Goal: Transaction & Acquisition: Purchase product/service

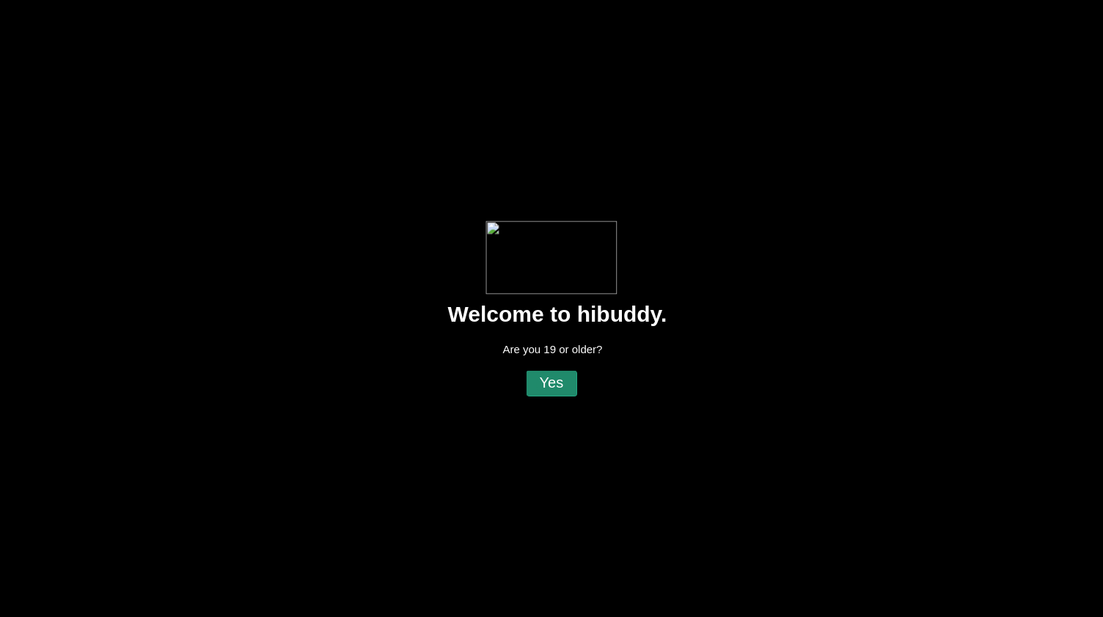
click at [546, 384] on flt-glass-pane at bounding box center [551, 308] width 1103 height 617
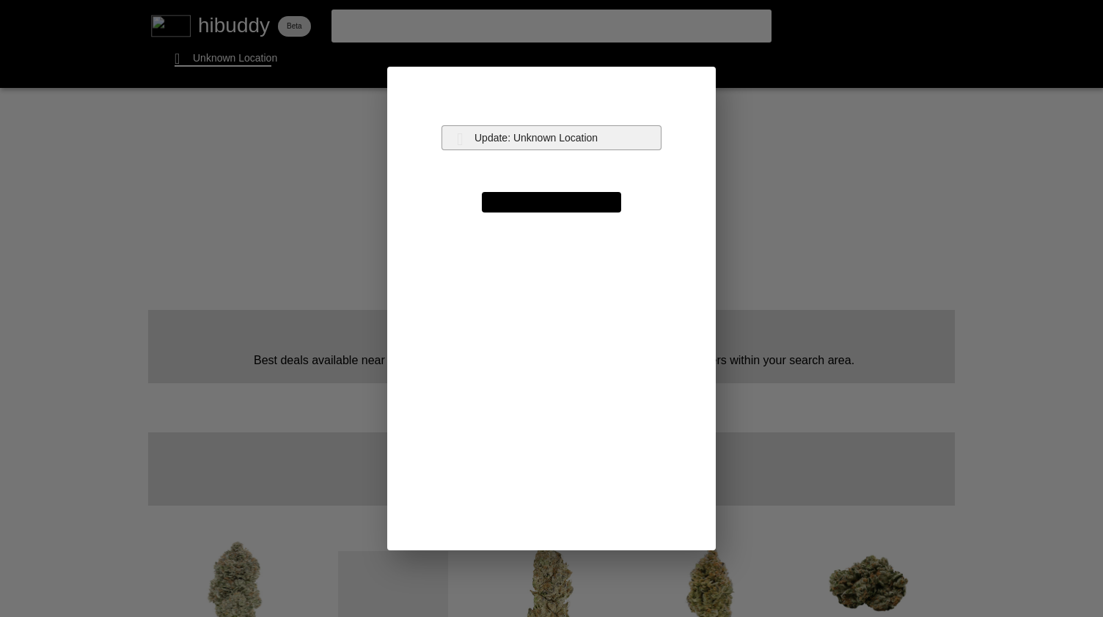
click at [525, 128] on flt-glass-pane at bounding box center [551, 308] width 1103 height 617
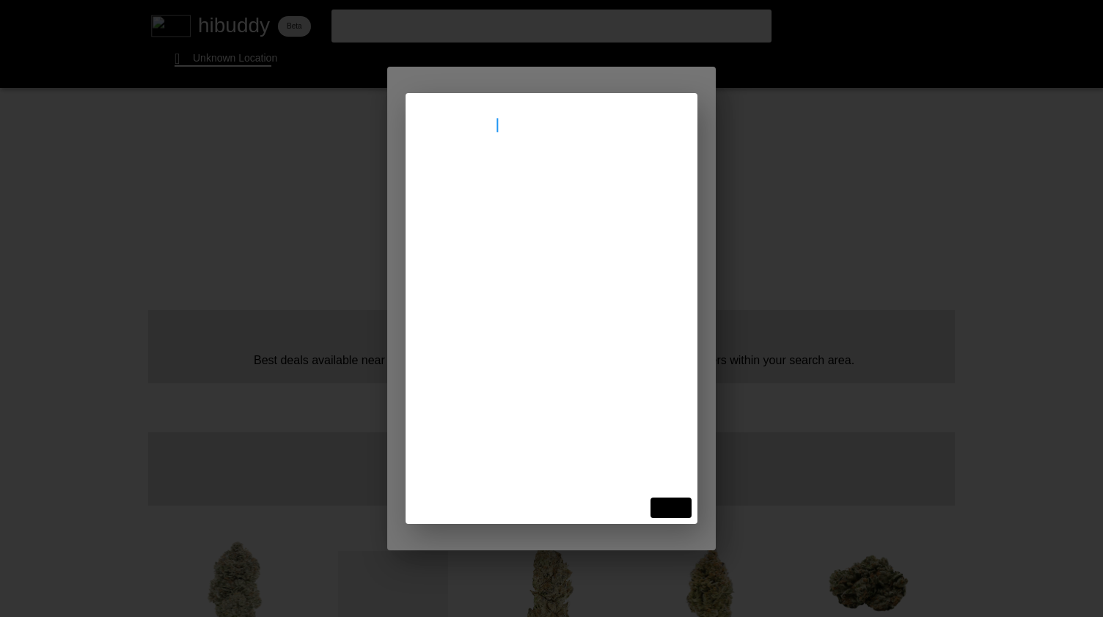
type input "[STREET_ADDRESS]"
click at [504, 170] on flt-glass-pane at bounding box center [551, 308] width 1103 height 617
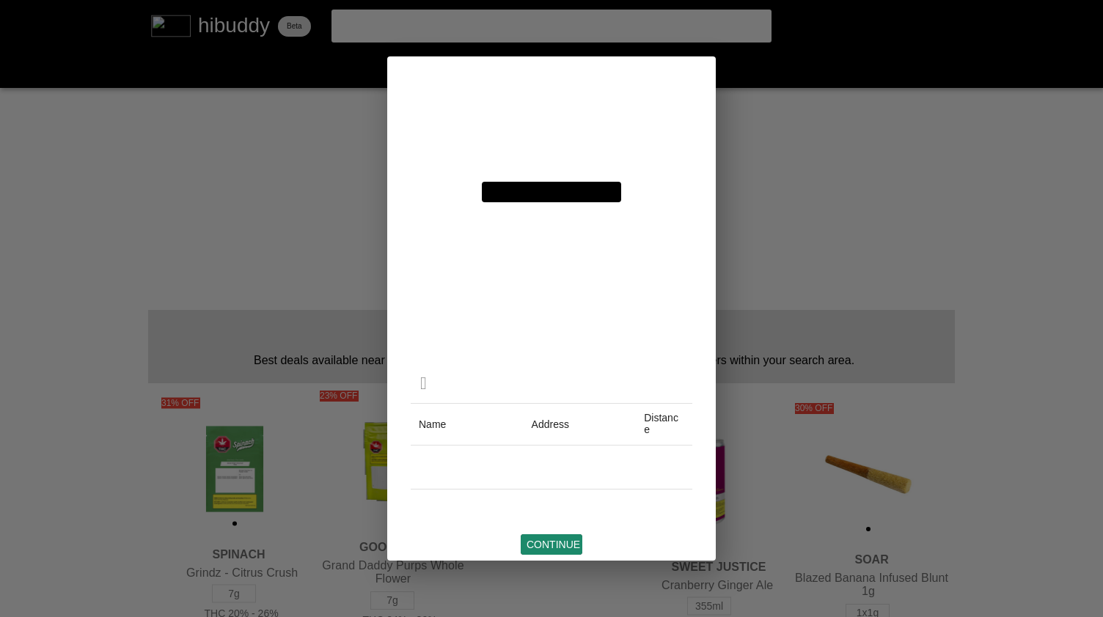
click at [548, 543] on flt-glass-pane at bounding box center [551, 308] width 1103 height 617
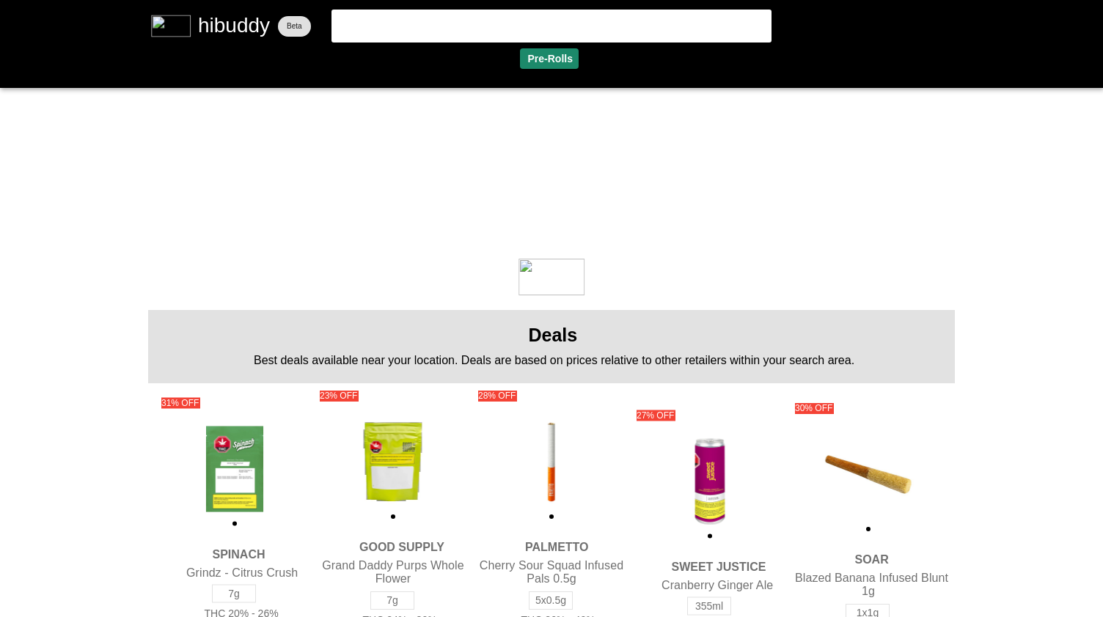
click at [544, 56] on flt-glass-pane at bounding box center [551, 308] width 1103 height 617
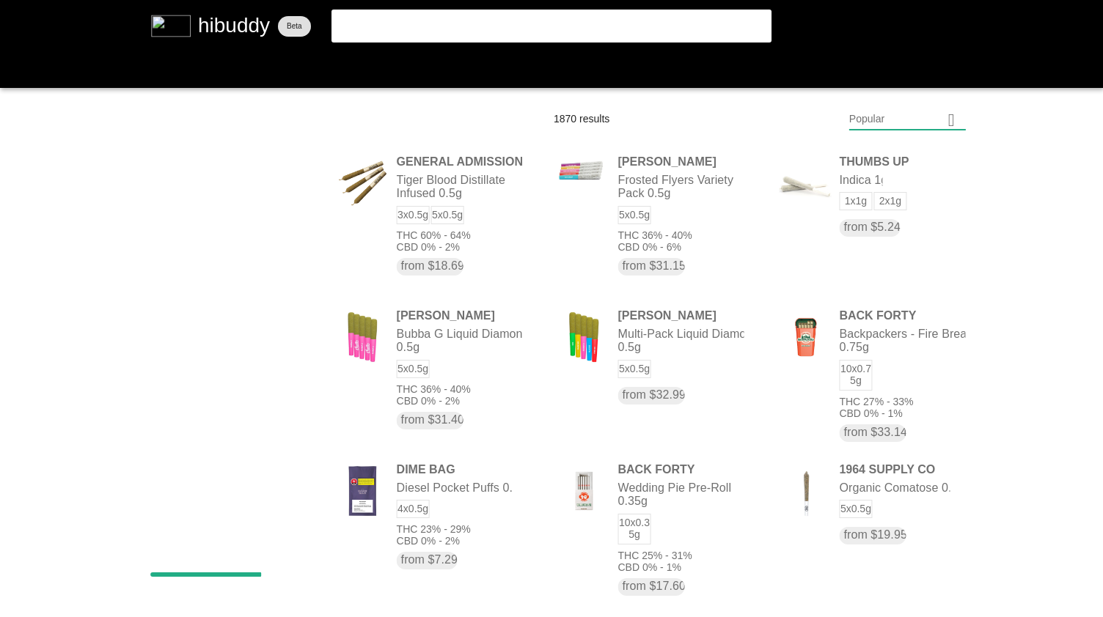
click at [927, 120] on flt-glass-pane at bounding box center [551, 308] width 1103 height 617
click at [916, 508] on flt-glass-pane at bounding box center [551, 308] width 1103 height 617
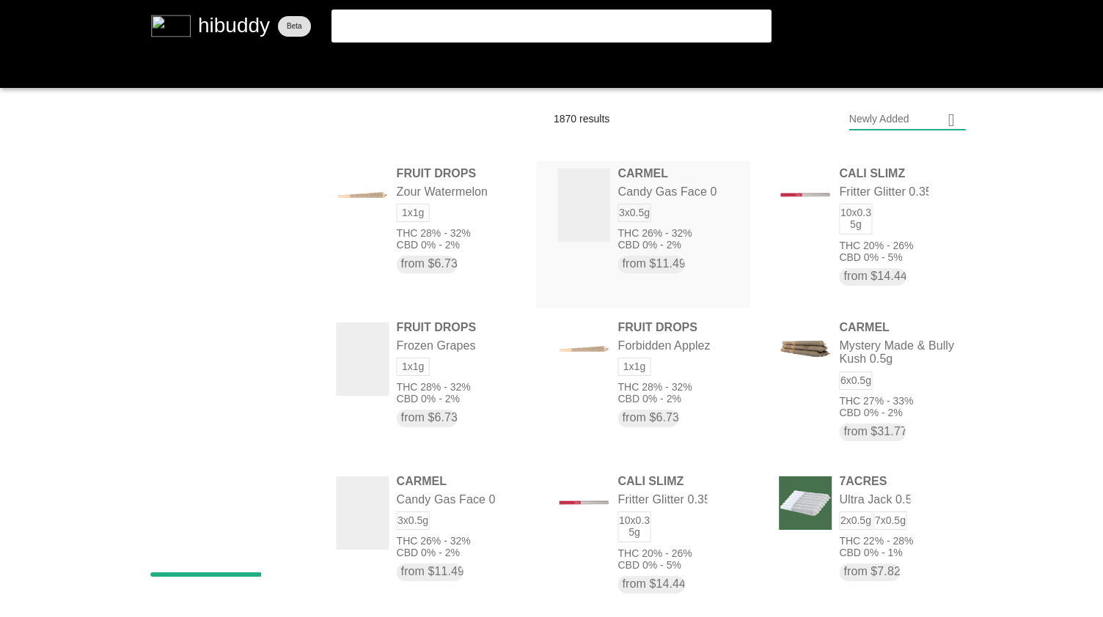
click at [699, 229] on flt-glass-pane at bounding box center [551, 308] width 1103 height 617
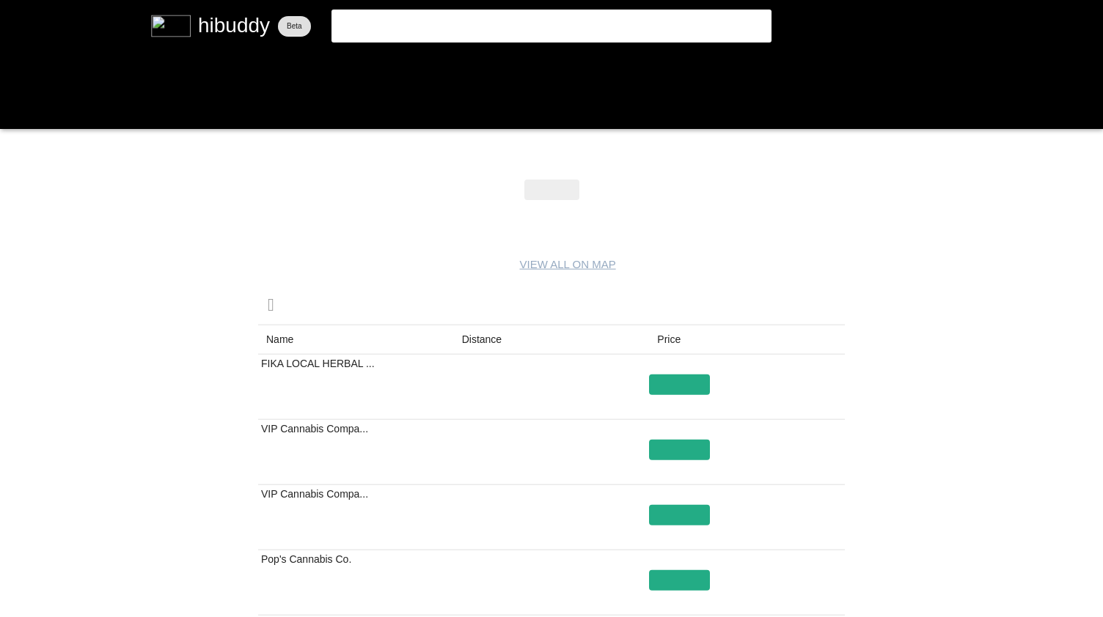
click at [468, 342] on flt-glass-pane at bounding box center [551, 308] width 1103 height 617
click at [679, 339] on flt-glass-pane at bounding box center [551, 308] width 1103 height 617
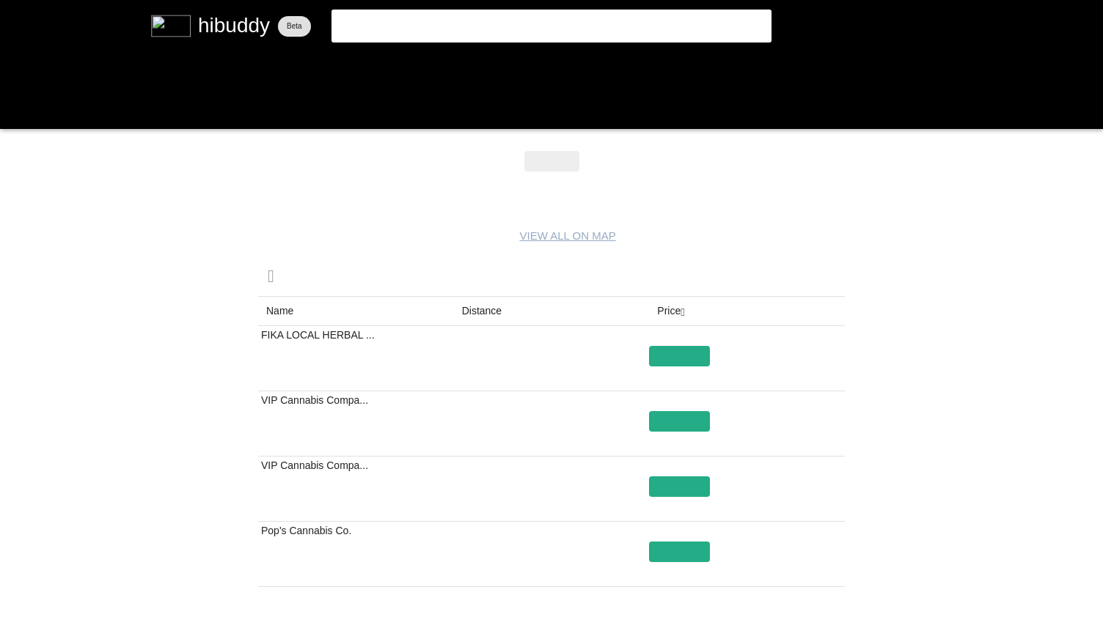
click at [504, 303] on flt-glass-pane at bounding box center [551, 308] width 1103 height 617
click at [679, 506] on flt-glass-pane at bounding box center [551, 308] width 1103 height 617
